Goal: Task Accomplishment & Management: Manage account settings

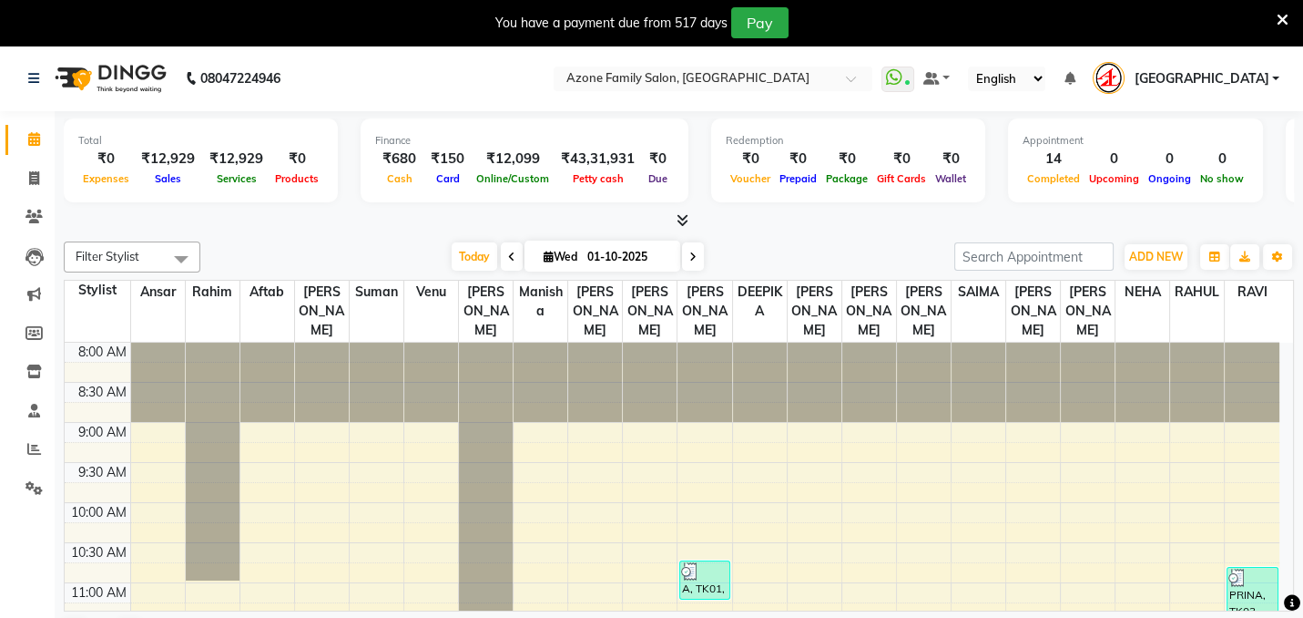
click at [1268, 77] on span "[GEOGRAPHIC_DATA]" at bounding box center [1201, 78] width 135 height 19
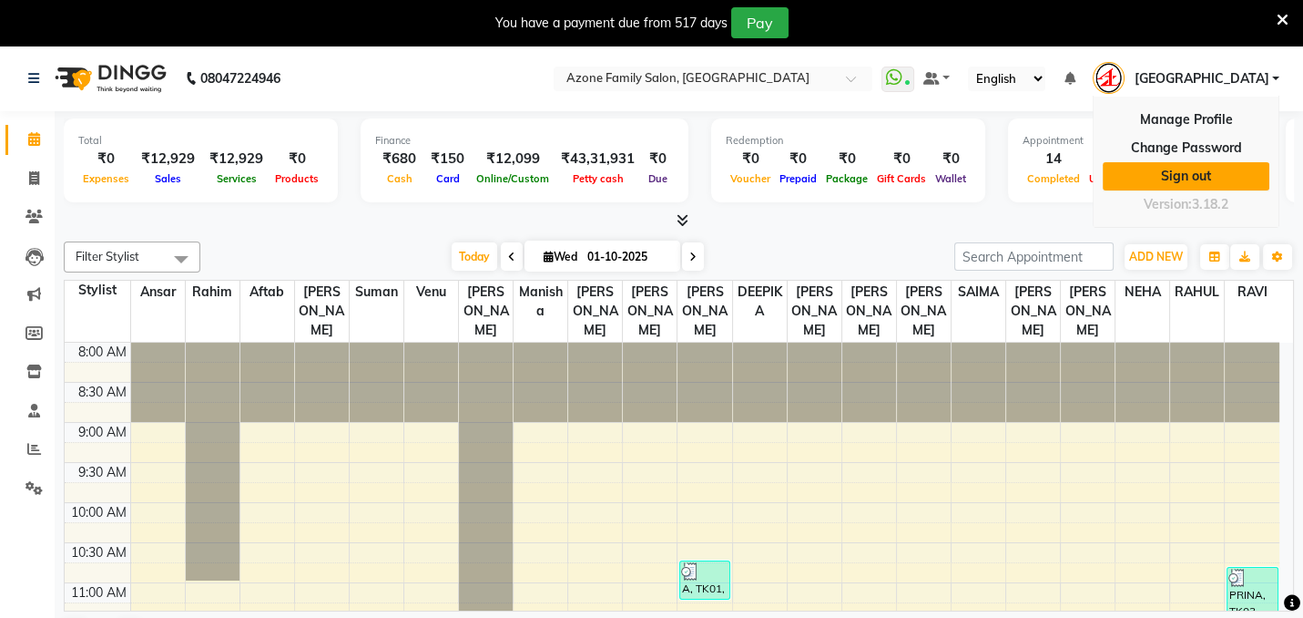
click at [1186, 174] on link "Sign out" at bounding box center [1186, 176] width 167 height 28
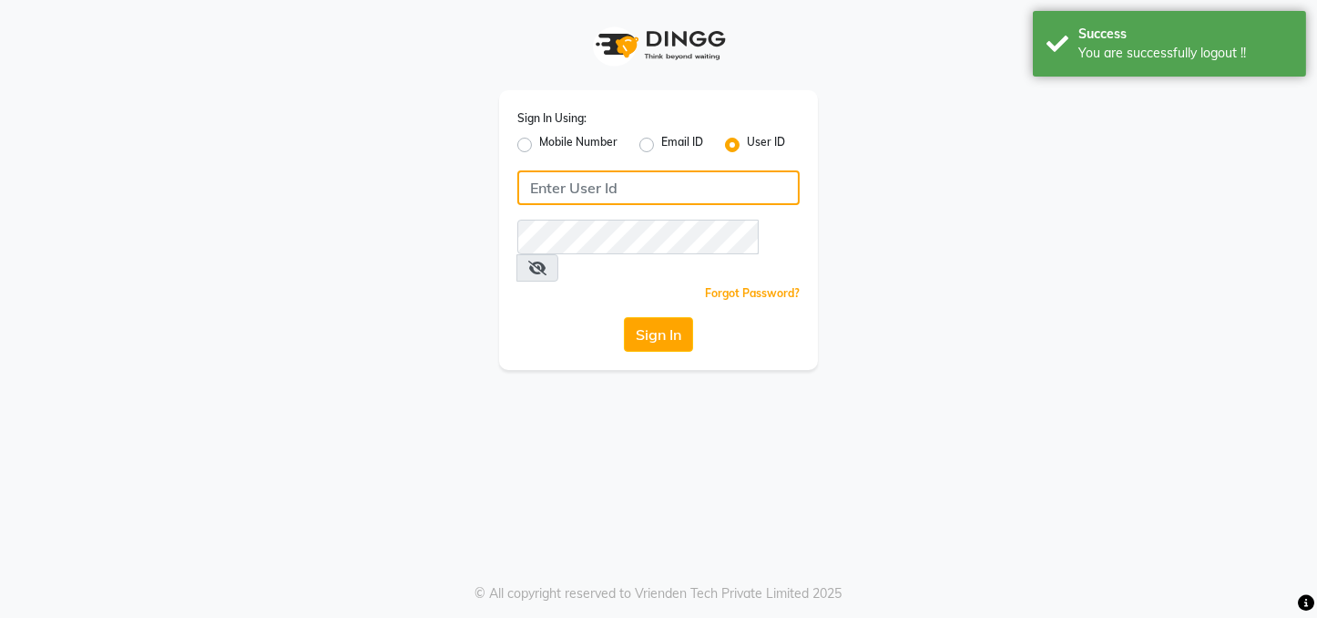
type input "azonesalon"
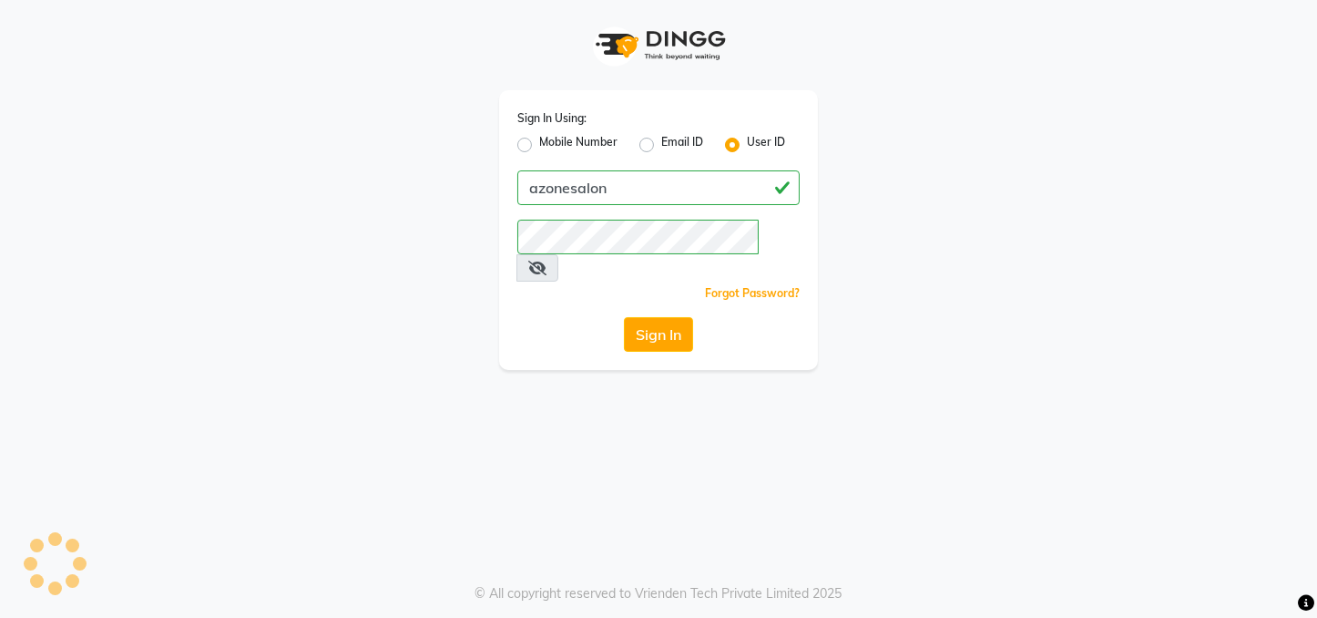
click at [521, 281] on div "Sign In Using: Mobile Number Email ID User ID azonesalon Remember me Forgot Pas…" at bounding box center [658, 230] width 319 height 280
click at [682, 317] on button "Sign In" at bounding box center [658, 334] width 69 height 35
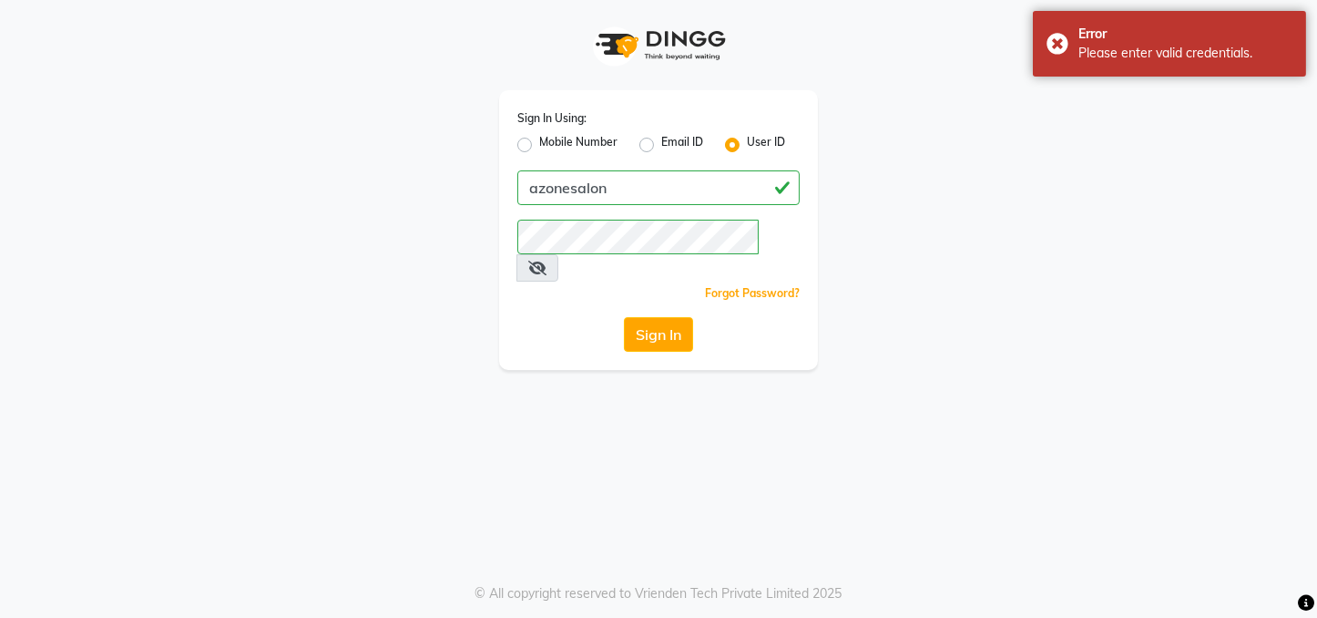
click at [546, 260] on icon at bounding box center [537, 267] width 18 height 15
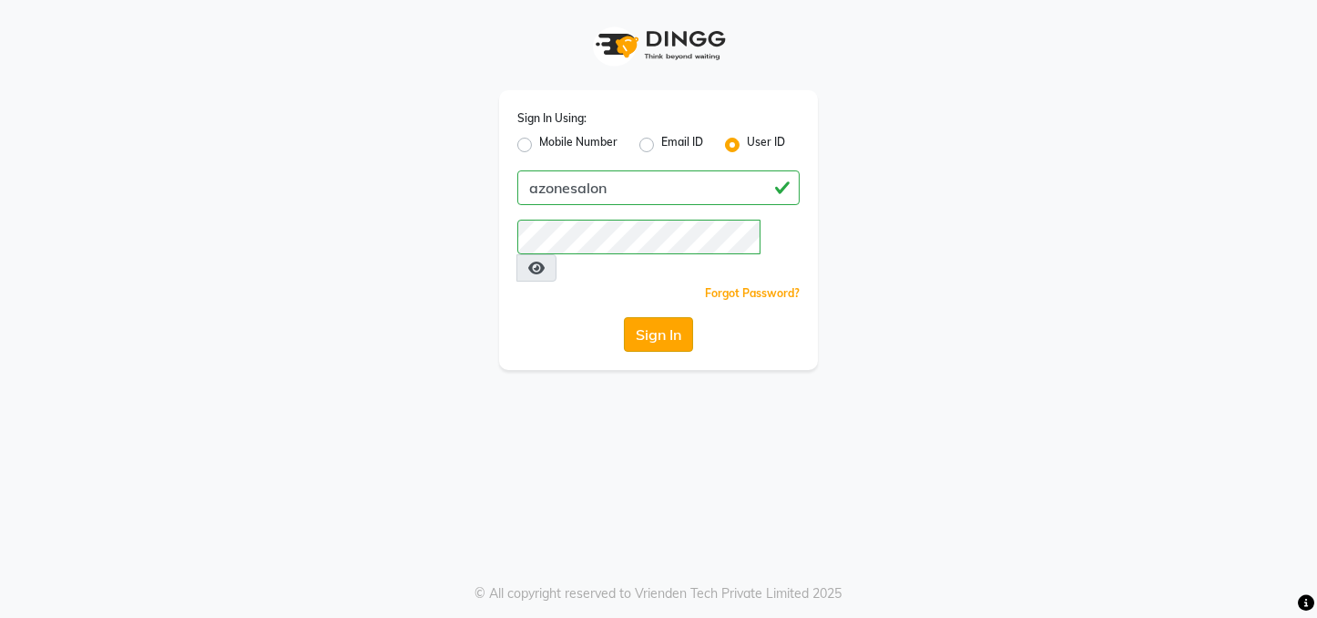
click at [659, 317] on button "Sign In" at bounding box center [658, 334] width 69 height 35
